Goal: Check status

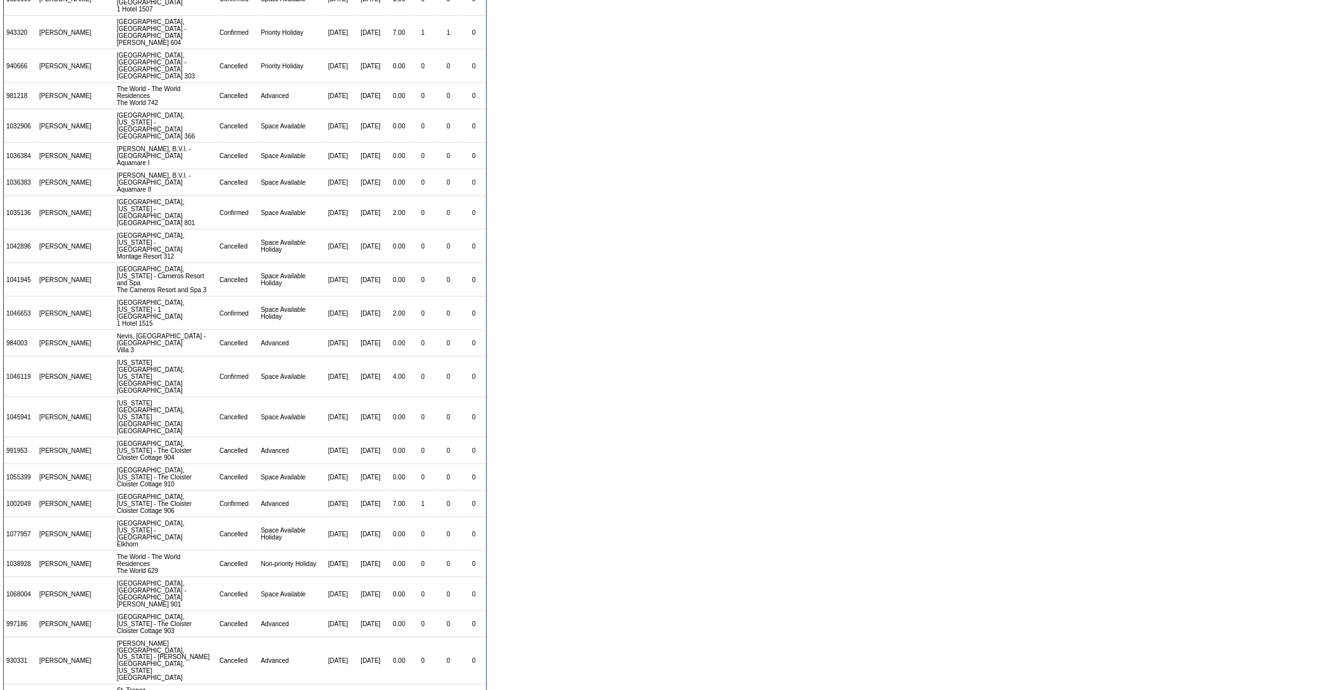
scroll to position [364, 0]
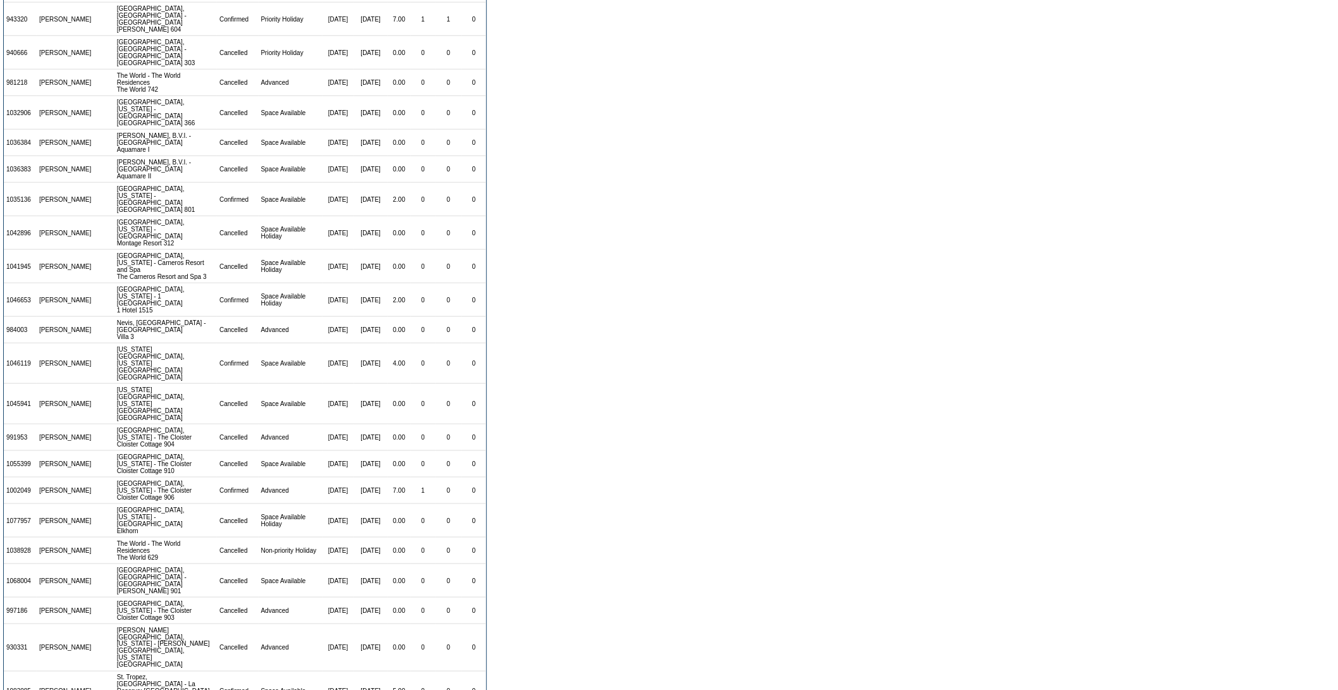
drag, startPoint x: 397, startPoint y: 656, endPoint x: 381, endPoint y: 655, distance: 15.8
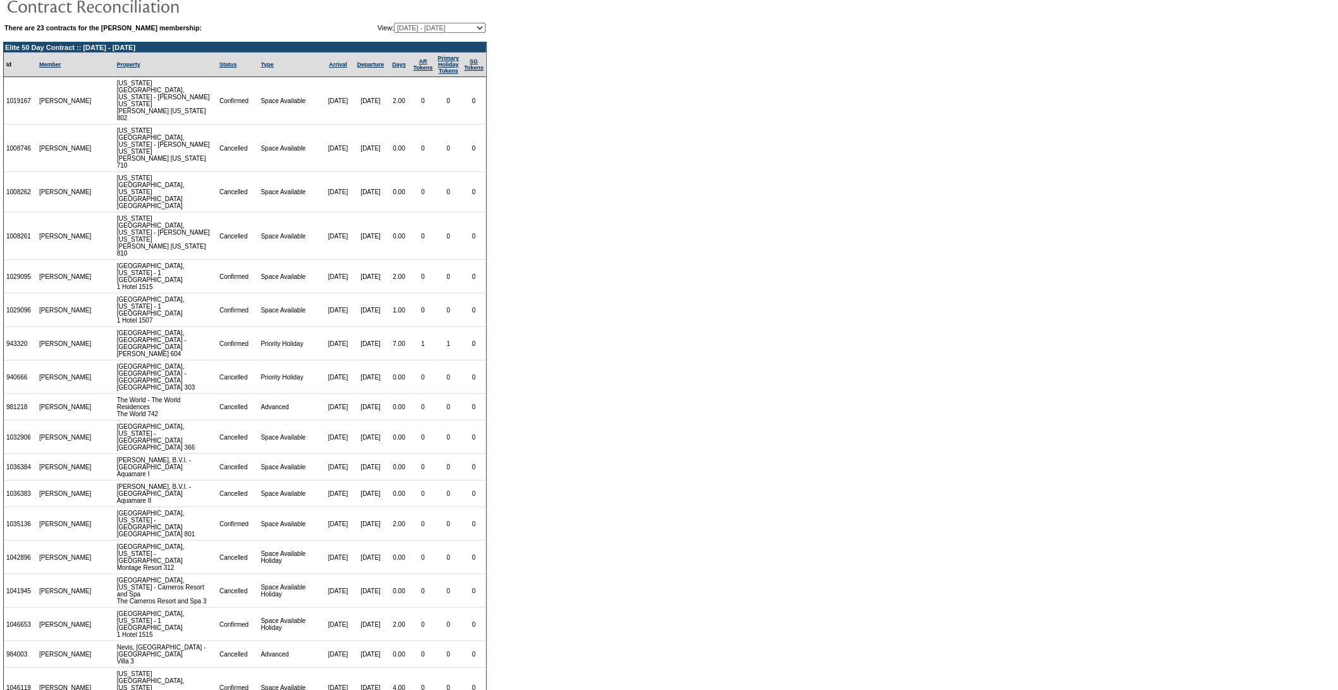
scroll to position [0, 0]
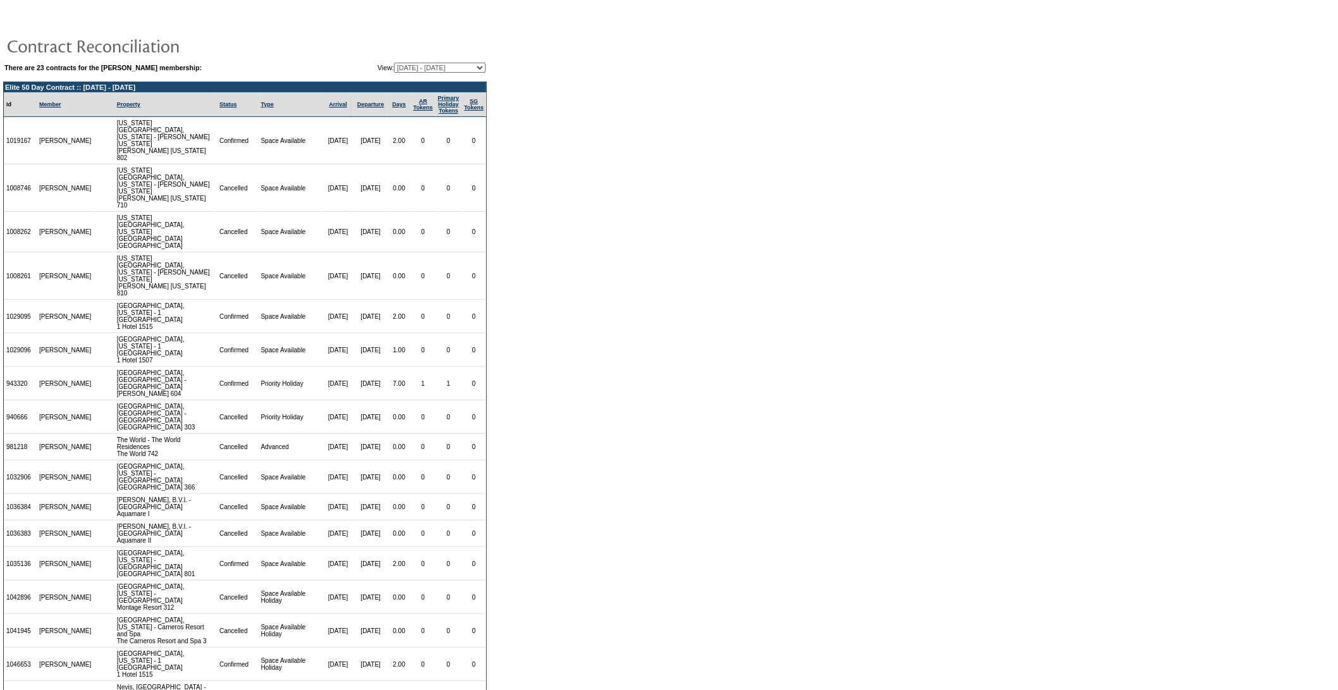
click at [416, 67] on select "[DATE] - [DATE] [DATE] - [DATE] [DATE] - [DATE] [DATE] - [DATE] [DATE] - [DATE]…" at bounding box center [440, 68] width 92 height 10
select select "106039"
click at [394, 63] on select "[DATE] - [DATE] [DATE] - [DATE] [DATE] - [DATE] [DATE] - [DATE] [DATE] - [DATE]…" at bounding box center [440, 68] width 92 height 10
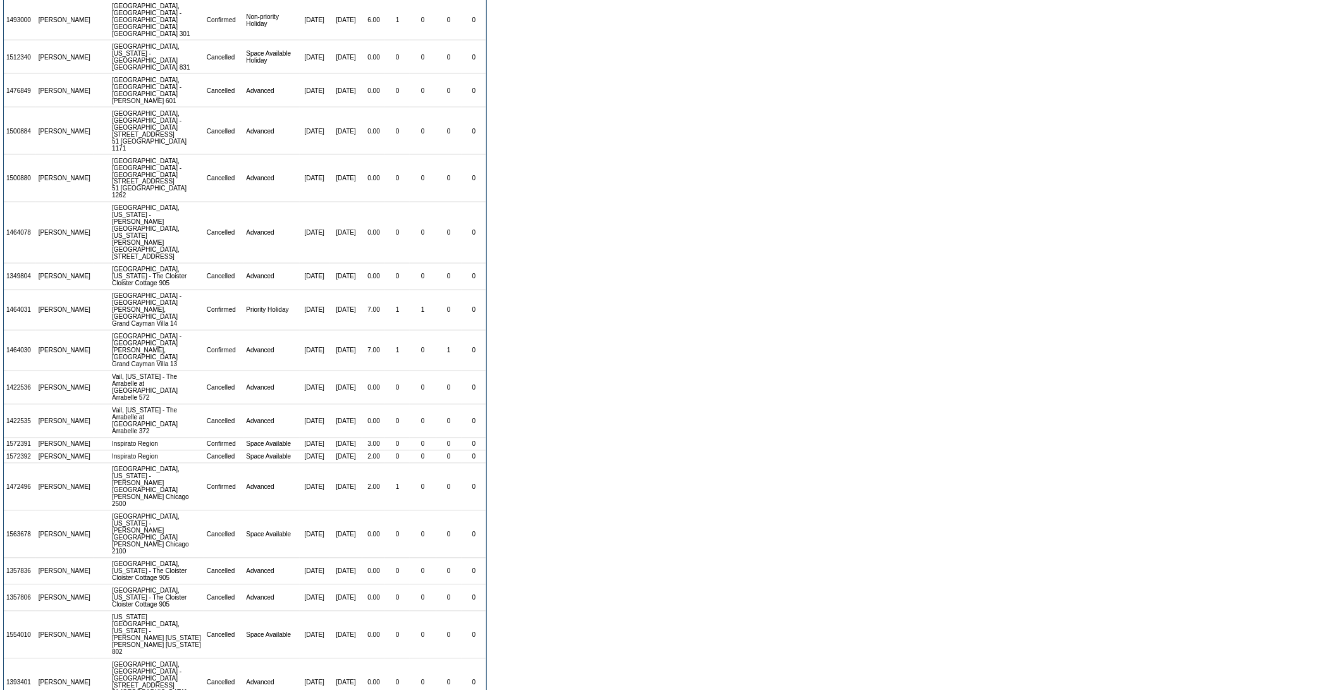
scroll to position [829, 0]
